Goal: Check status: Check status

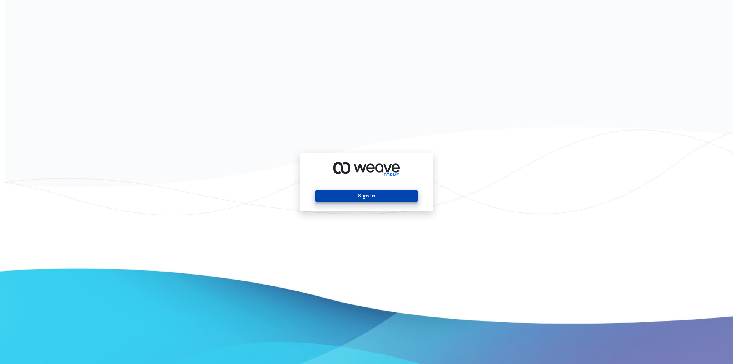
click at [356, 197] on button "Sign In" at bounding box center [366, 196] width 102 height 12
